Goal: Navigation & Orientation: Find specific page/section

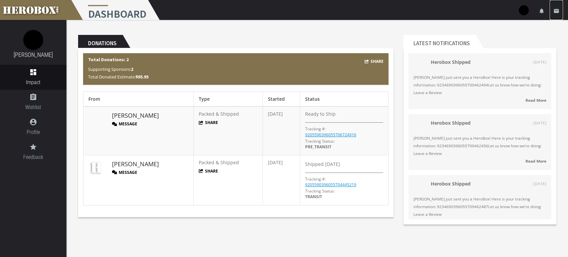
click at [253, 11] on icon "email" at bounding box center [556, 11] width 6 height 6
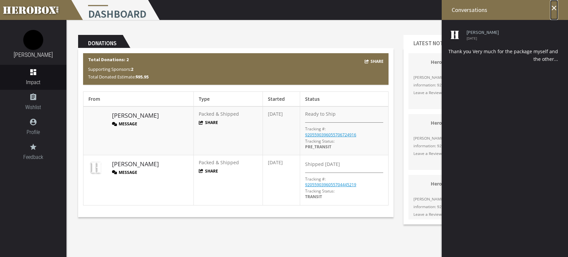
click at [253, 9] on icon "close" at bounding box center [554, 8] width 8 height 8
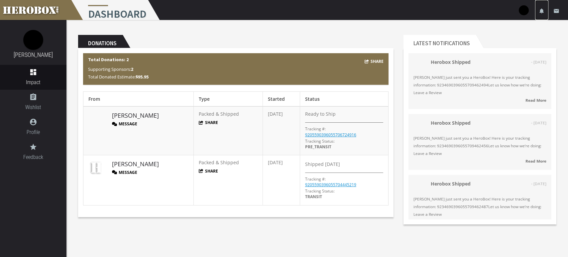
click at [253, 12] on icon "notifications" at bounding box center [542, 11] width 6 height 6
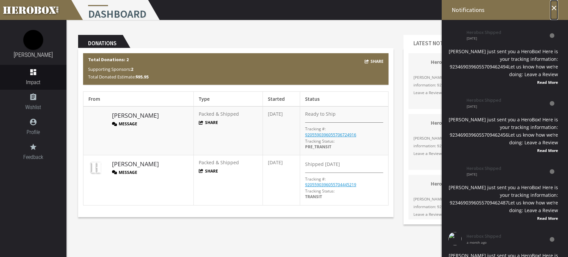
click at [253, 12] on icon "close" at bounding box center [554, 8] width 8 height 8
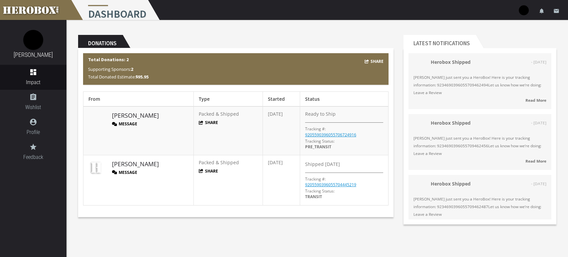
click at [101, 16] on h1 "Dashboard" at bounding box center [115, 10] width 91 height 20
click at [26, 40] on img at bounding box center [33, 40] width 20 height 20
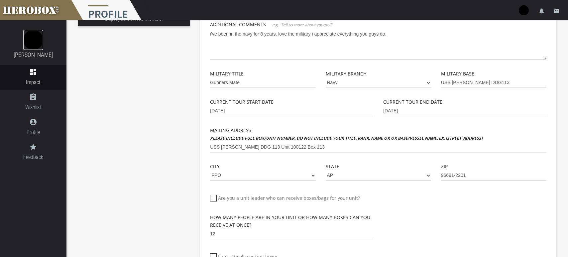
scroll to position [226, 0]
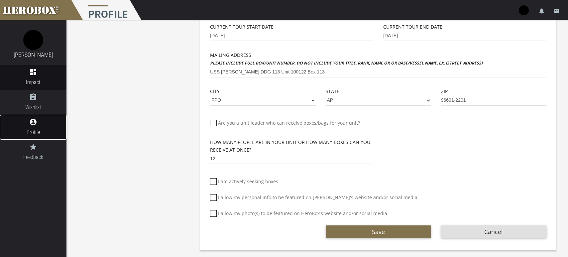
click at [26, 124] on icon "account_circle" at bounding box center [33, 122] width 66 height 8
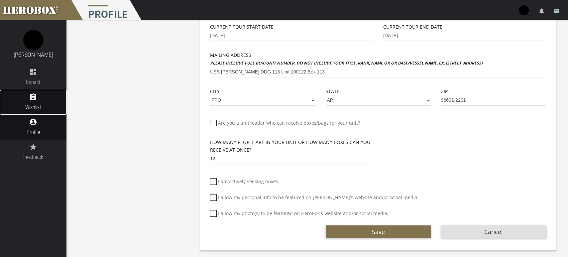
click at [38, 103] on link "assignment Wishlist" at bounding box center [33, 102] width 66 height 25
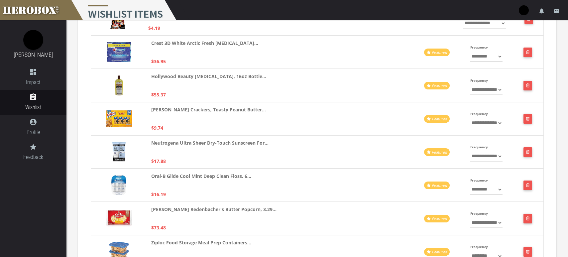
scroll to position [356, 0]
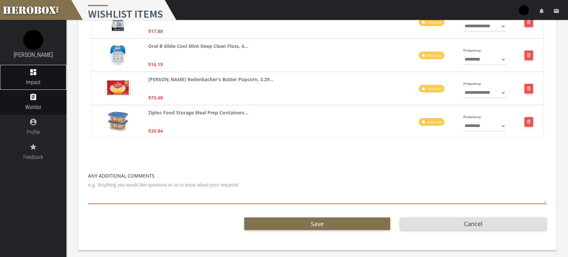
click at [35, 81] on span "Impact" at bounding box center [33, 82] width 66 height 8
